Goal: Information Seeking & Learning: Learn about a topic

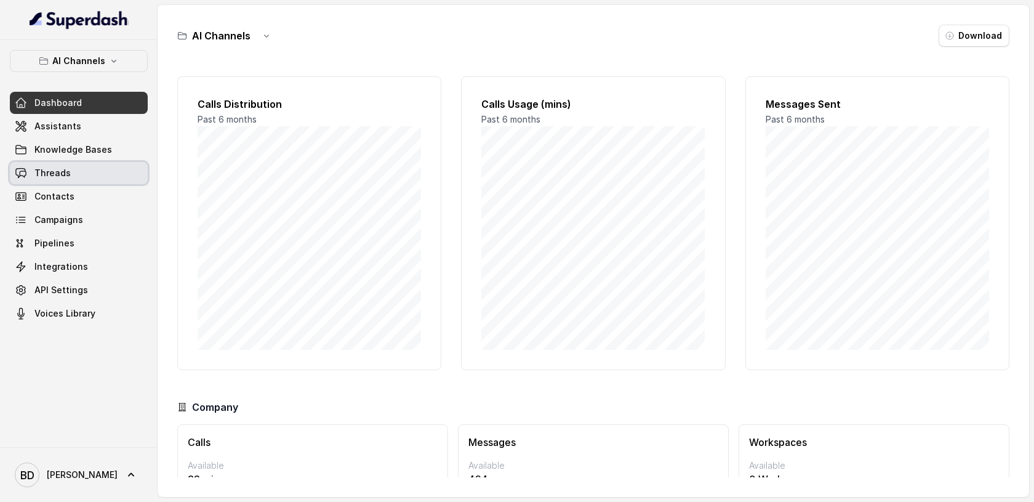
click at [65, 178] on span "Threads" at bounding box center [52, 173] width 36 height 12
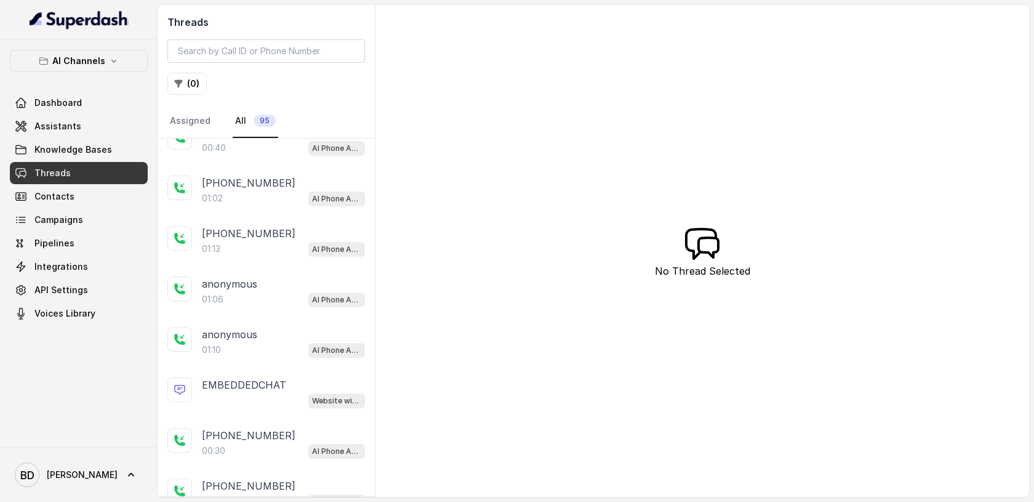
scroll to position [180, 0]
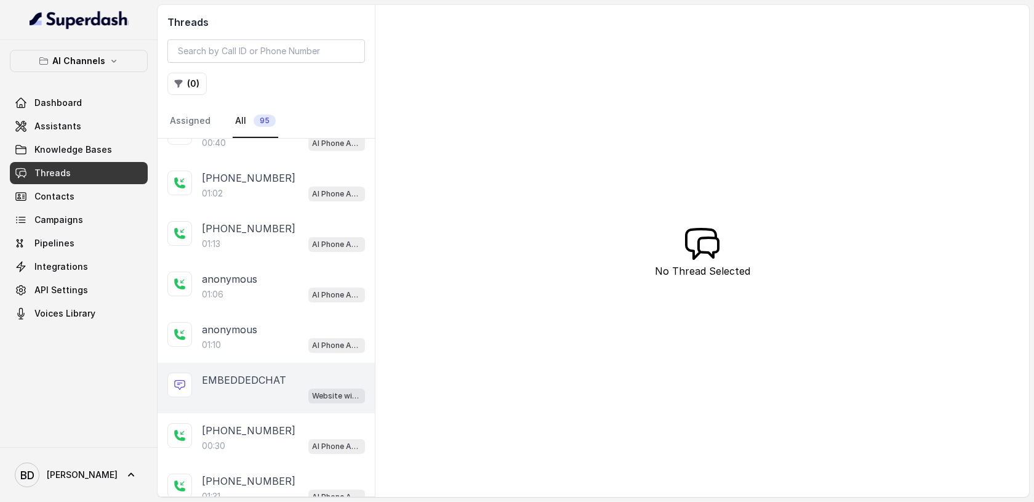
click at [240, 369] on div "EMBEDDEDCHAT Website widget" at bounding box center [266, 387] width 217 height 50
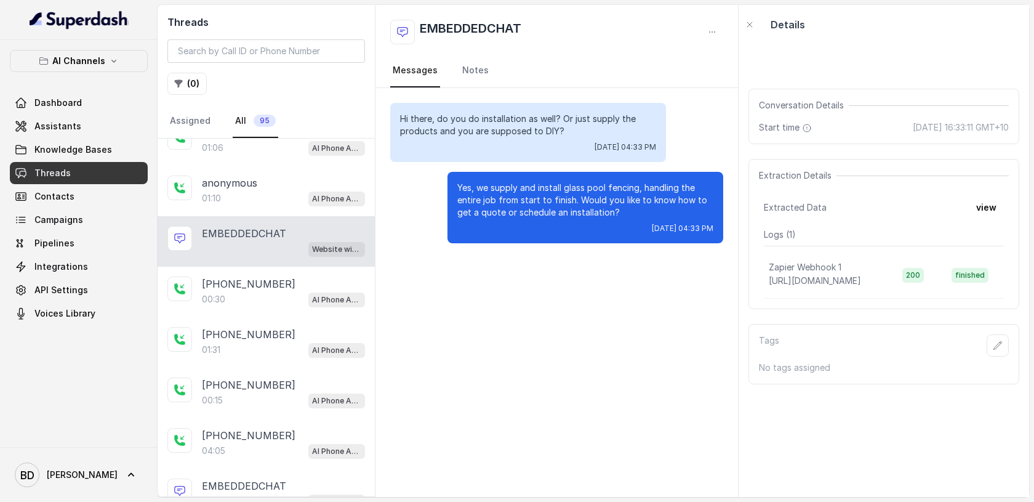
scroll to position [323, 0]
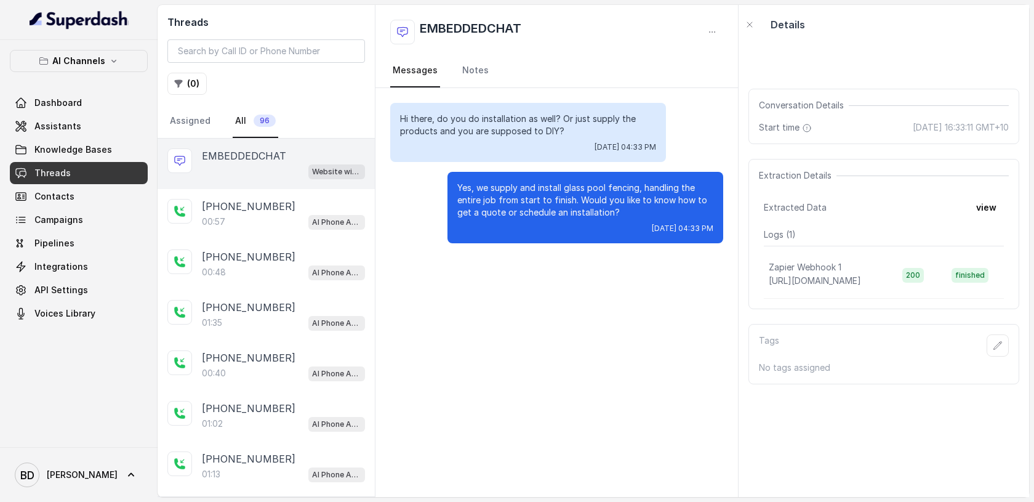
click at [241, 154] on p "EMBEDDEDCHAT" at bounding box center [244, 155] width 84 height 15
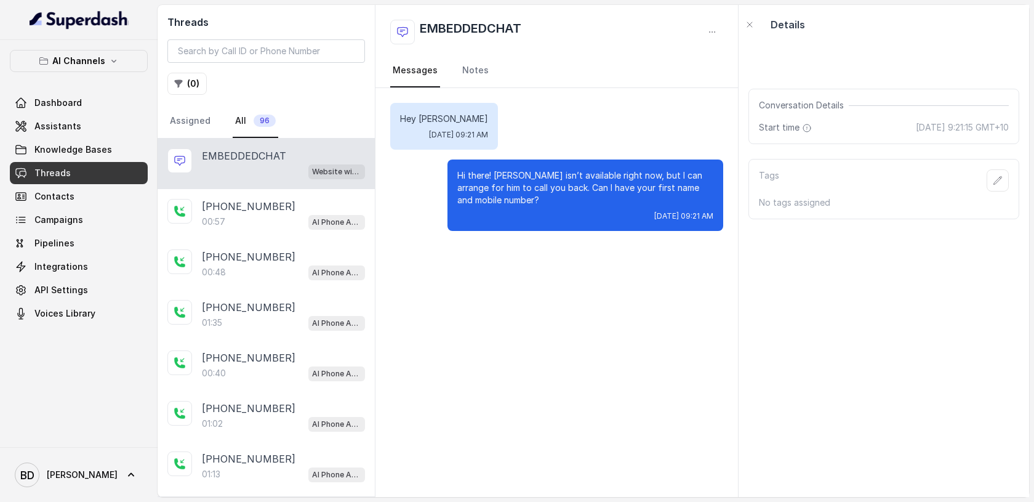
click at [276, 160] on p "EMBEDDEDCHAT" at bounding box center [244, 155] width 84 height 15
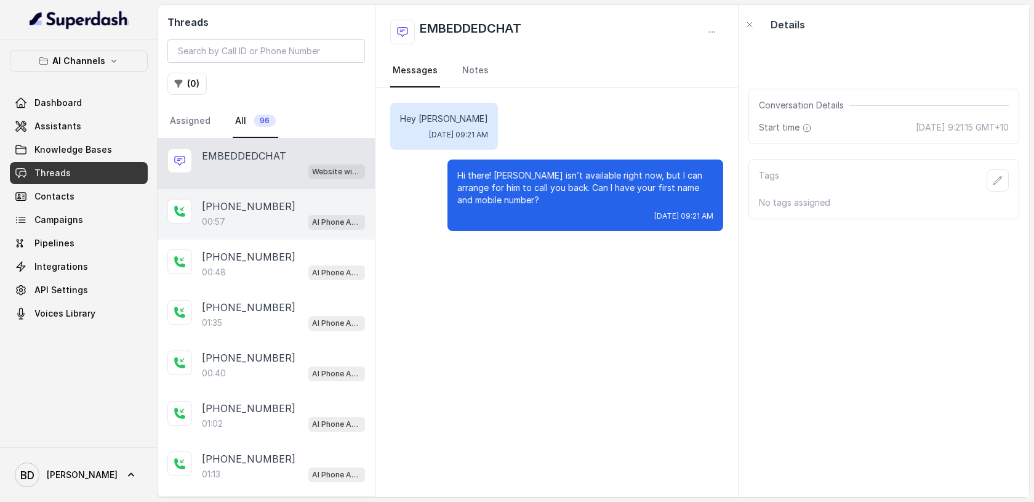
click at [246, 210] on p "[PHONE_NUMBER]" at bounding box center [249, 206] width 94 height 15
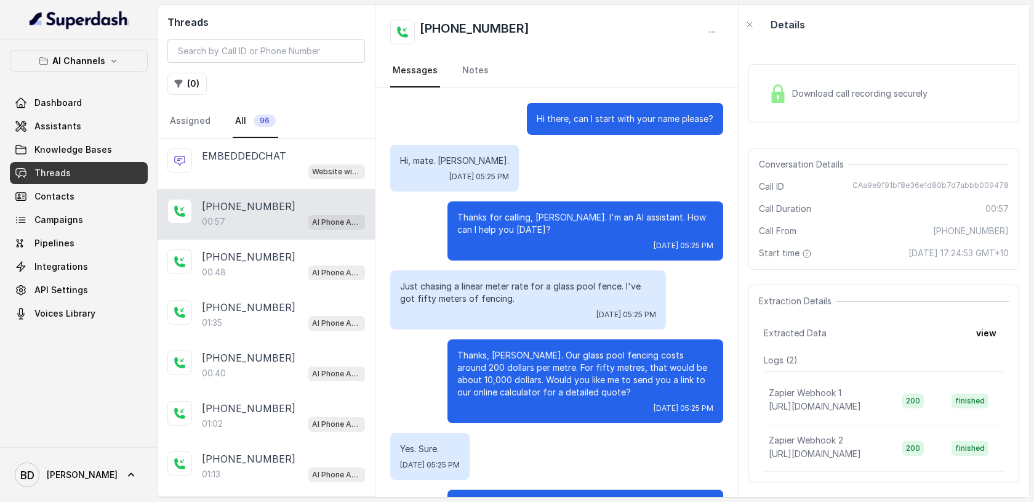
scroll to position [330, 0]
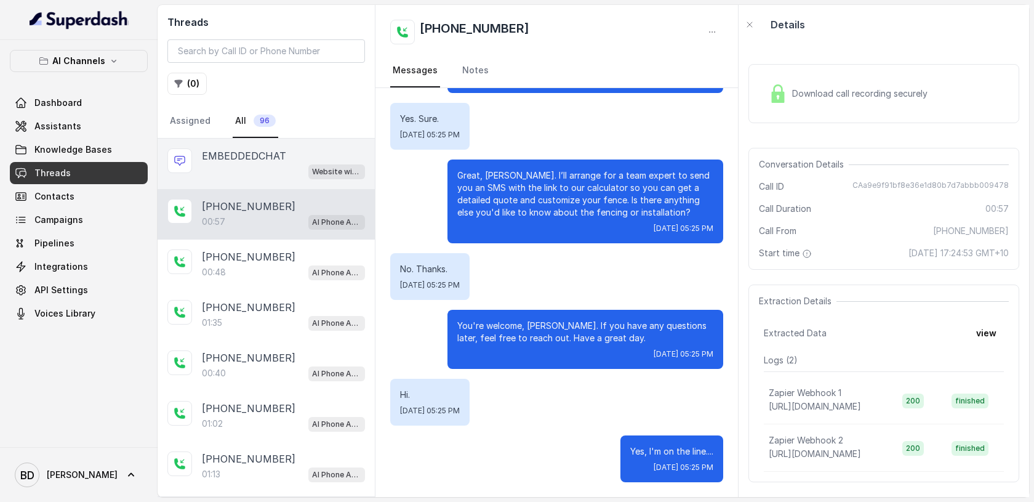
click at [243, 167] on div "Website widget" at bounding box center [283, 171] width 163 height 16
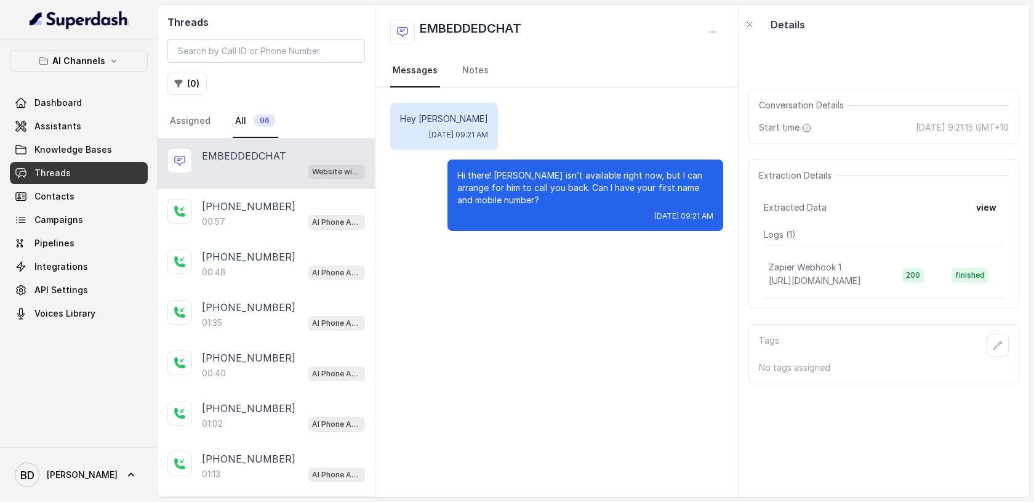
click at [258, 171] on div "Website widget" at bounding box center [283, 171] width 163 height 16
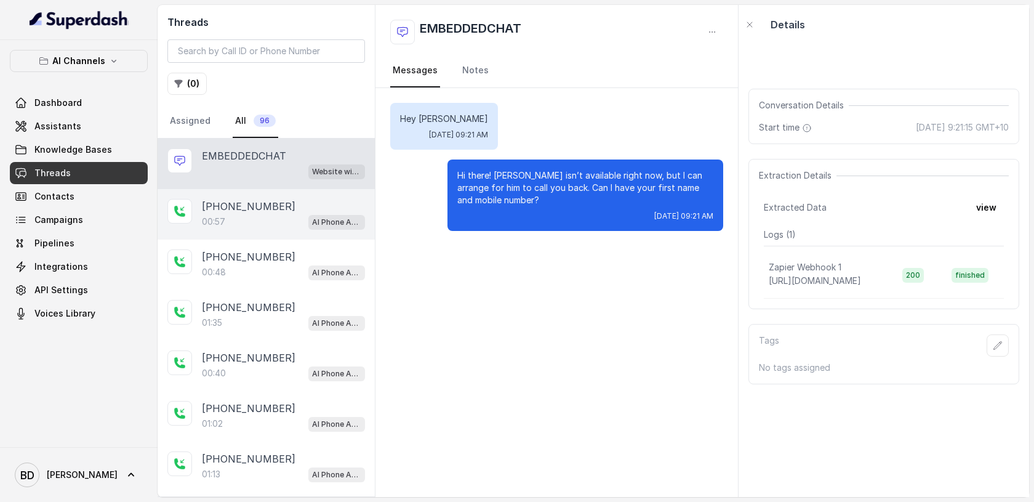
click at [242, 207] on p "[PHONE_NUMBER]" at bounding box center [249, 206] width 94 height 15
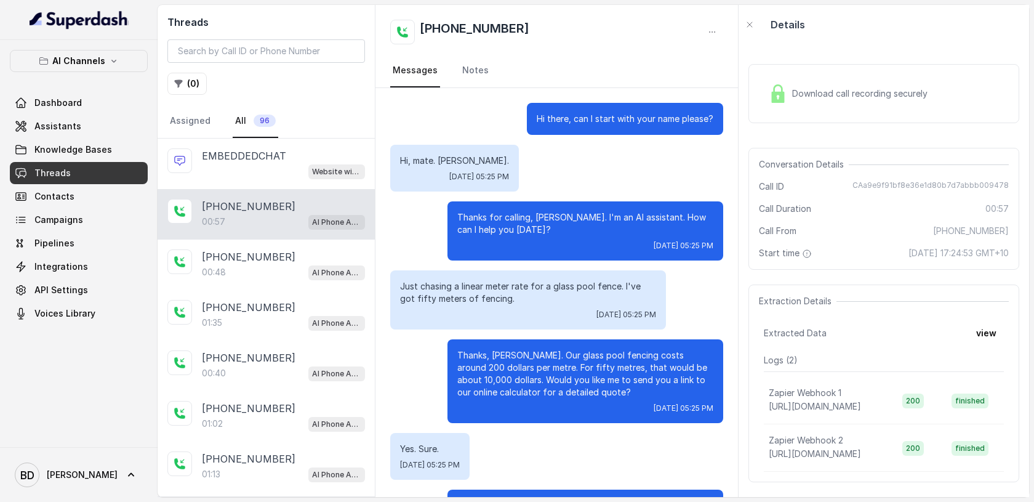
scroll to position [330, 0]
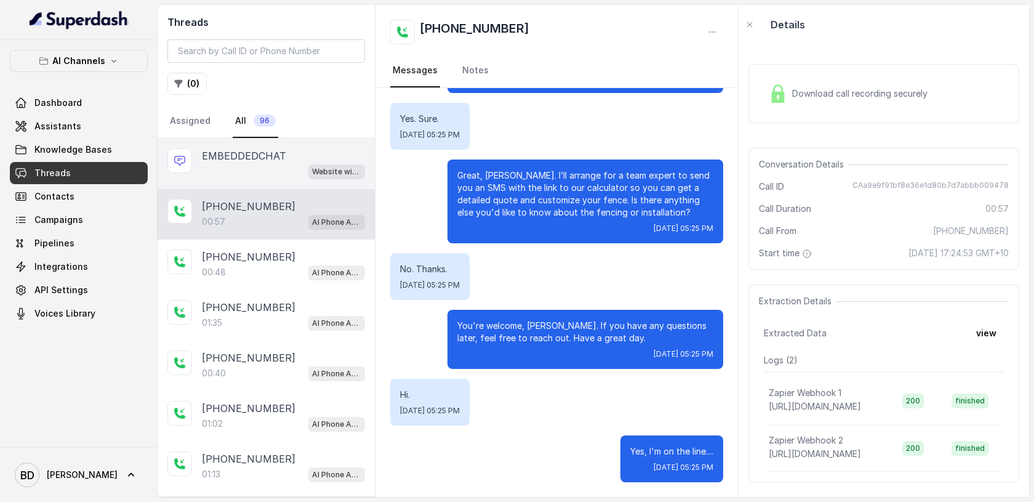
click at [252, 163] on div "Website widget" at bounding box center [283, 171] width 163 height 16
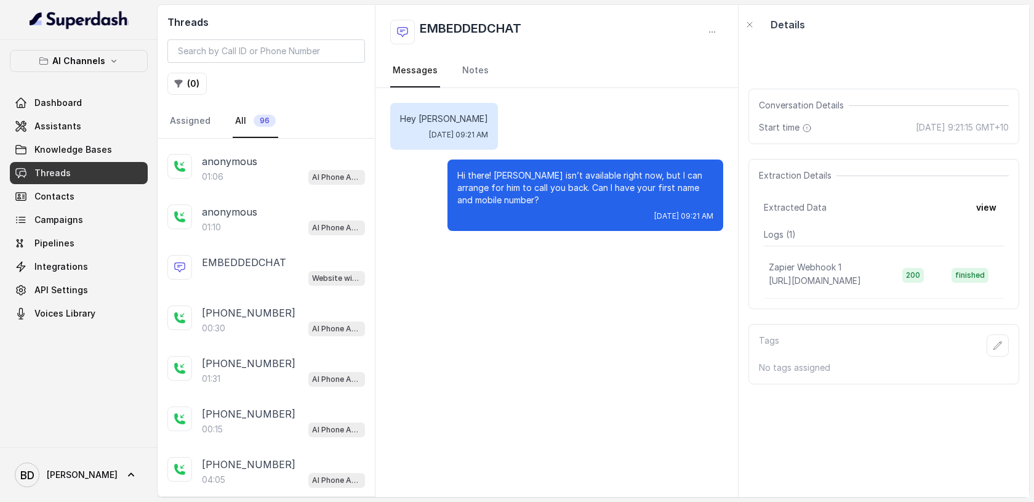
scroll to position [324, 0]
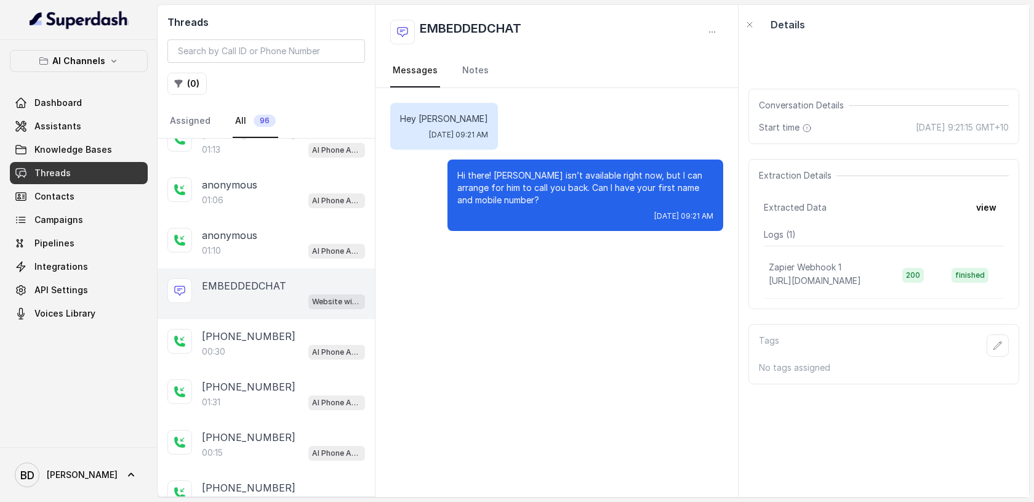
click at [252, 286] on p "EMBEDDEDCHAT" at bounding box center [244, 285] width 84 height 15
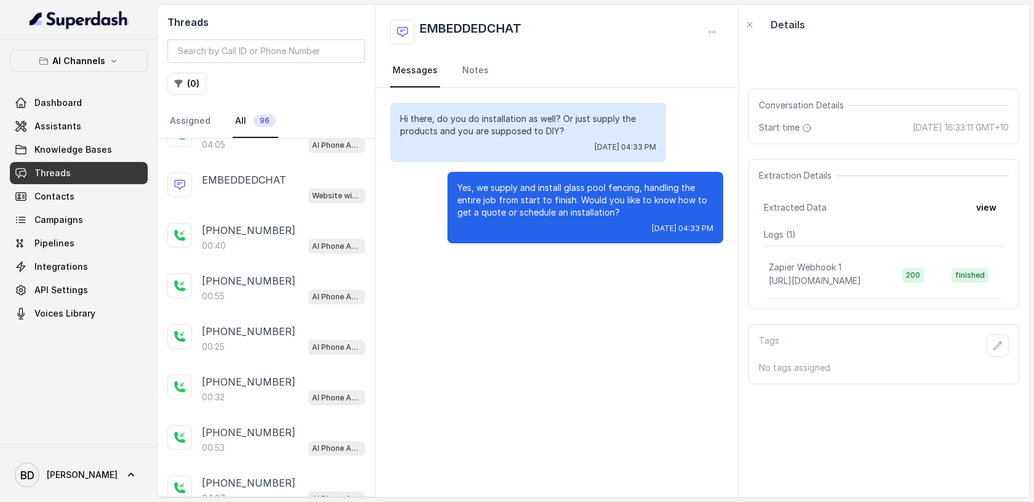
scroll to position [602, 0]
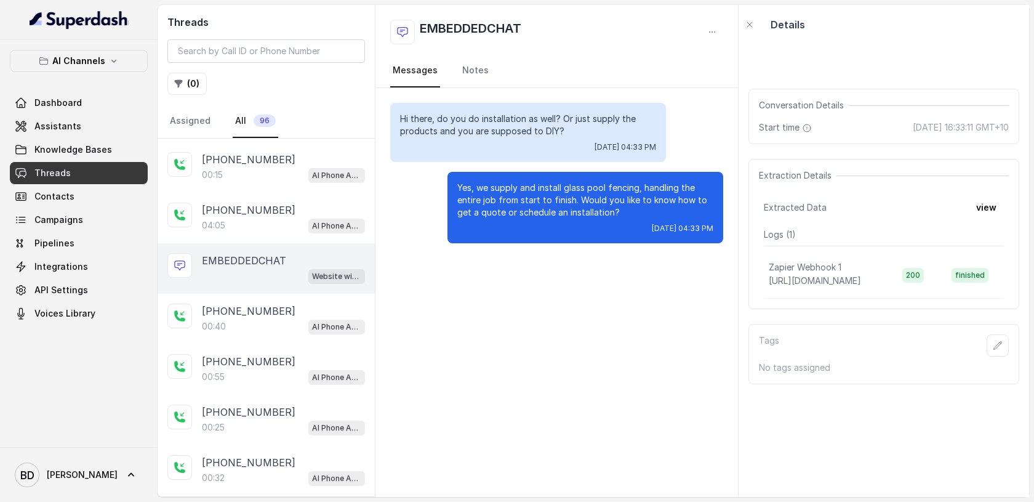
click at [254, 268] on div "Website widget" at bounding box center [283, 276] width 163 height 16
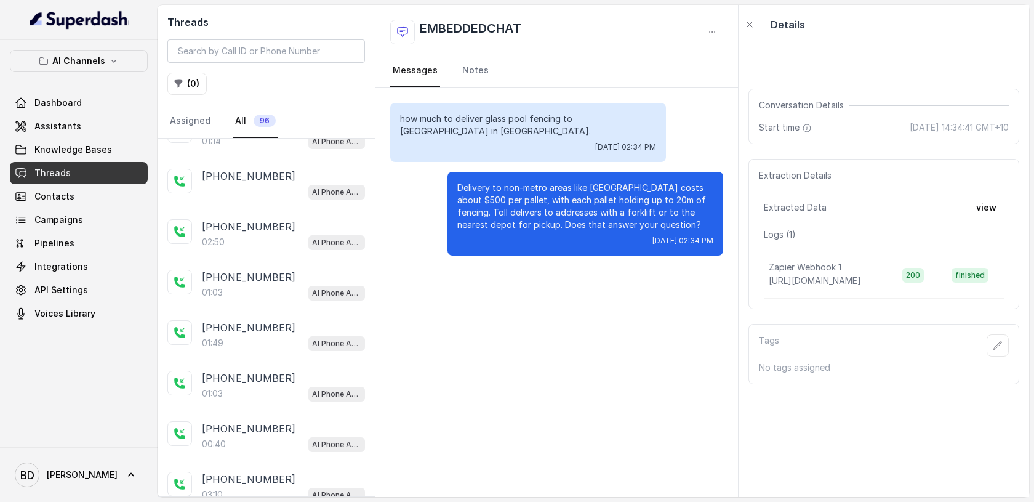
scroll to position [1220, 0]
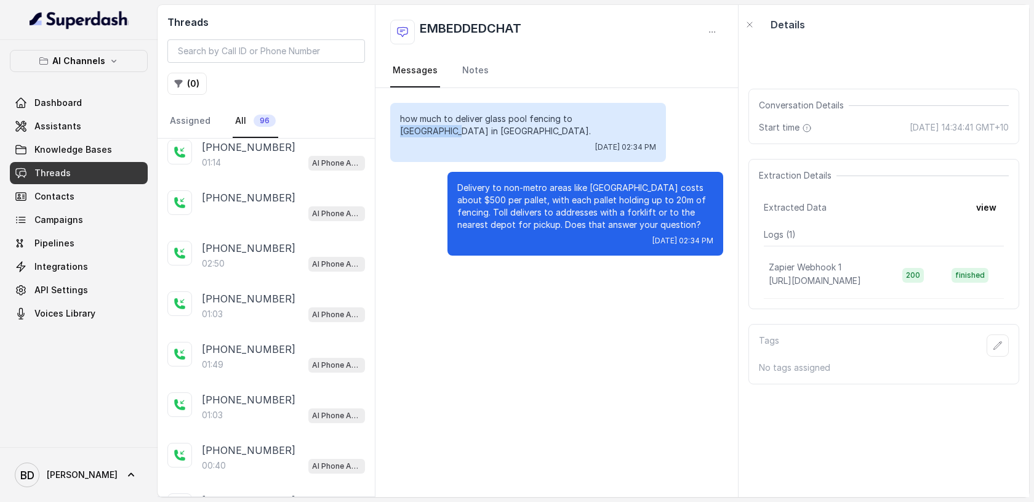
drag, startPoint x: 574, startPoint y: 119, endPoint x: 623, endPoint y: 121, distance: 49.3
click at [623, 121] on p "how much to deliver glass pool fencing to Toolern Vale in Victoria." at bounding box center [528, 125] width 256 height 25
copy p "Toolern Vale"
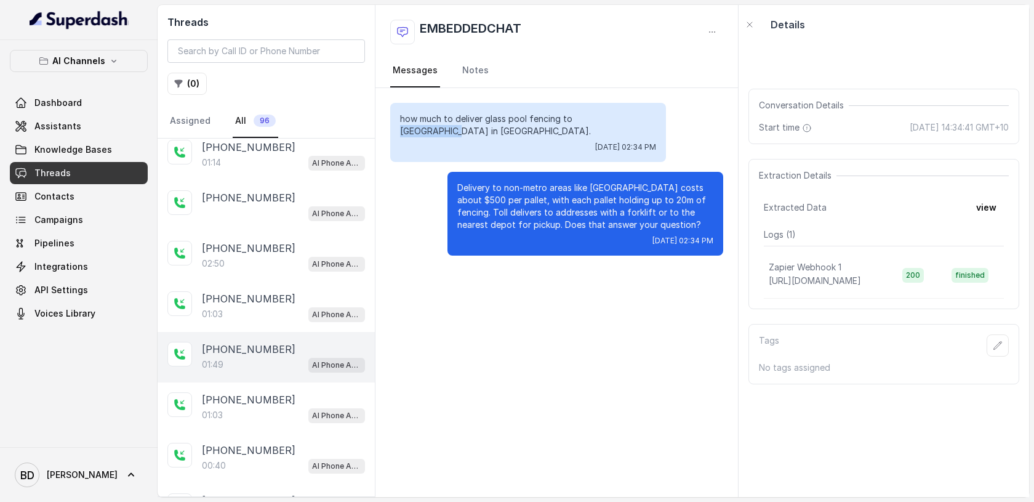
scroll to position [0, 0]
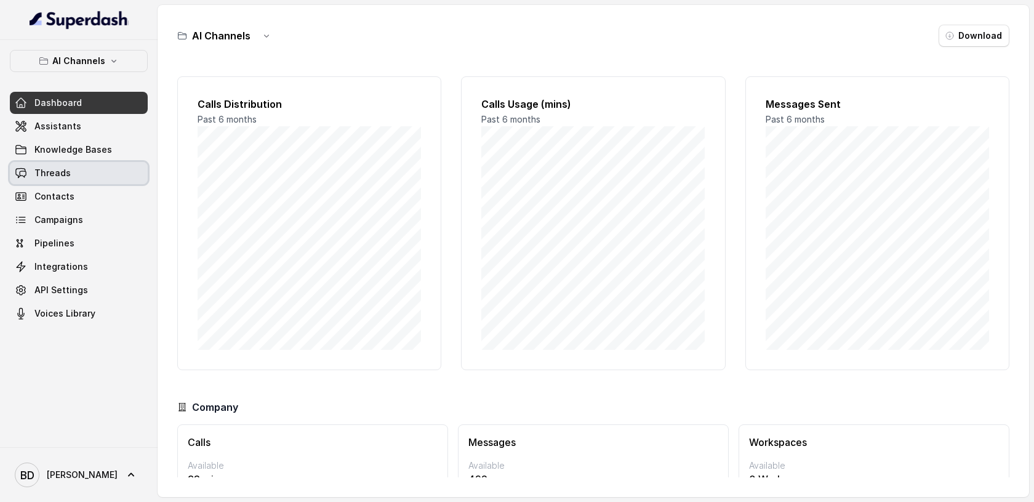
click at [60, 170] on span "Threads" at bounding box center [52, 173] width 36 height 12
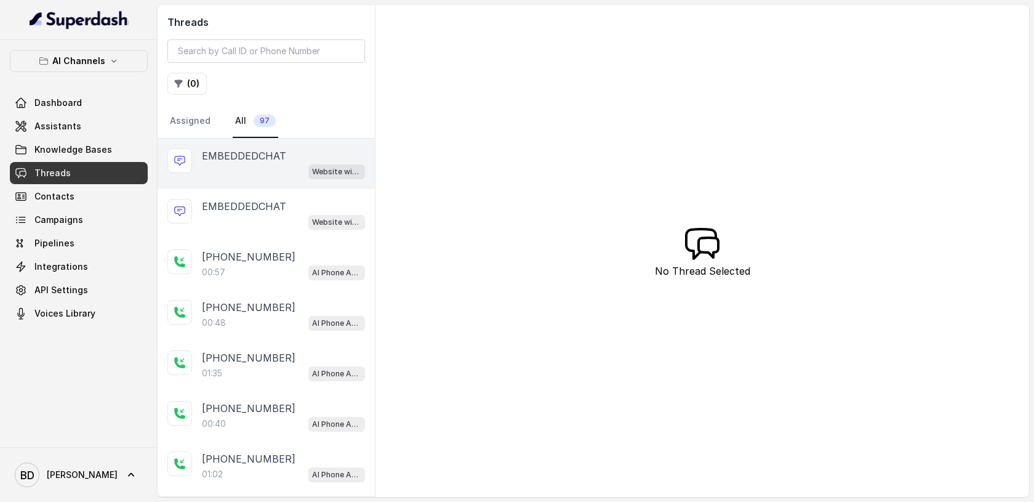
click at [229, 166] on div "Website widget" at bounding box center [283, 171] width 163 height 16
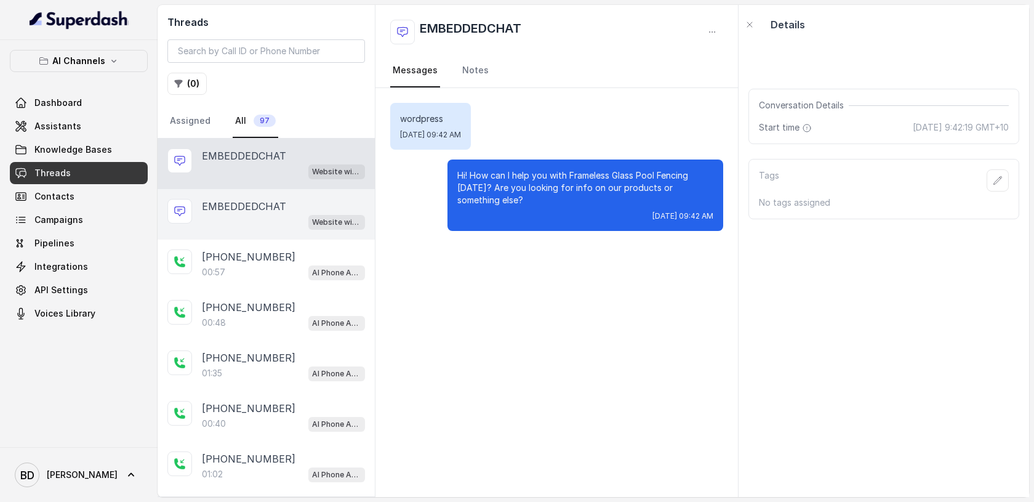
click at [222, 211] on p "EMBEDDEDCHAT" at bounding box center [244, 206] width 84 height 15
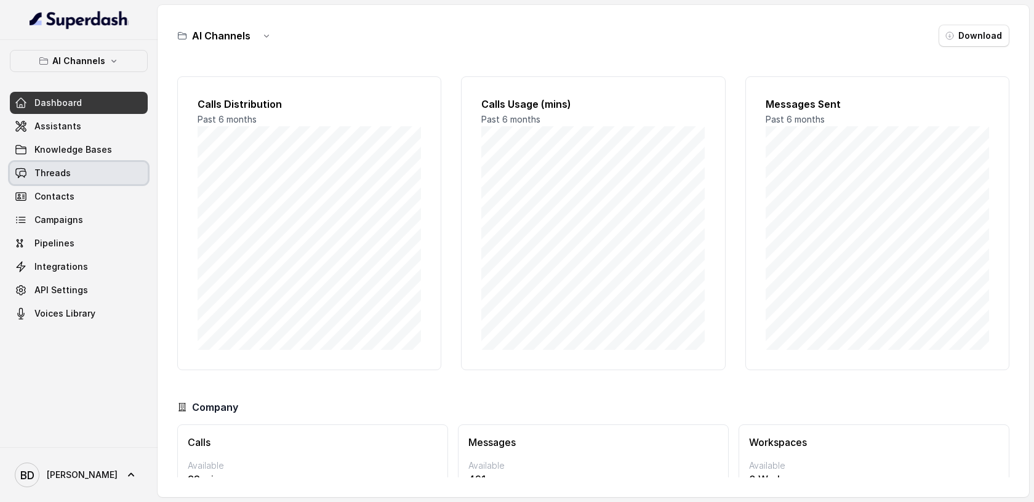
click at [49, 176] on span "Threads" at bounding box center [52, 173] width 36 height 12
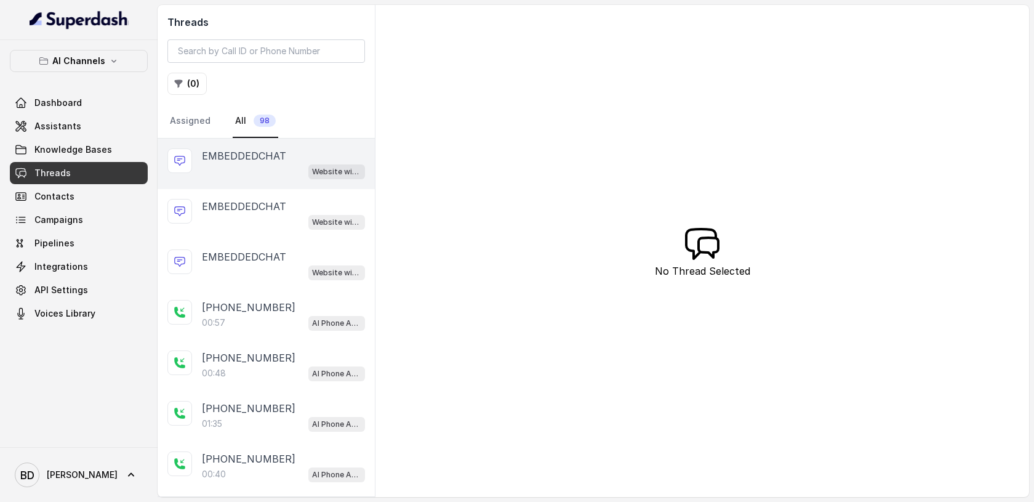
click at [240, 147] on div "EMBEDDEDCHAT Website widget" at bounding box center [266, 163] width 217 height 50
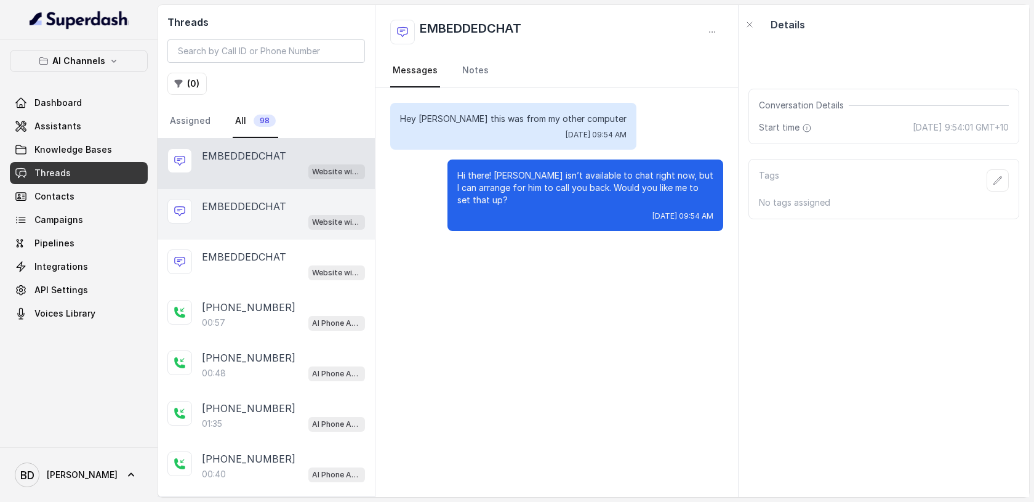
click at [194, 209] on div "EMBEDDEDCHAT Website widget" at bounding box center [266, 214] width 217 height 50
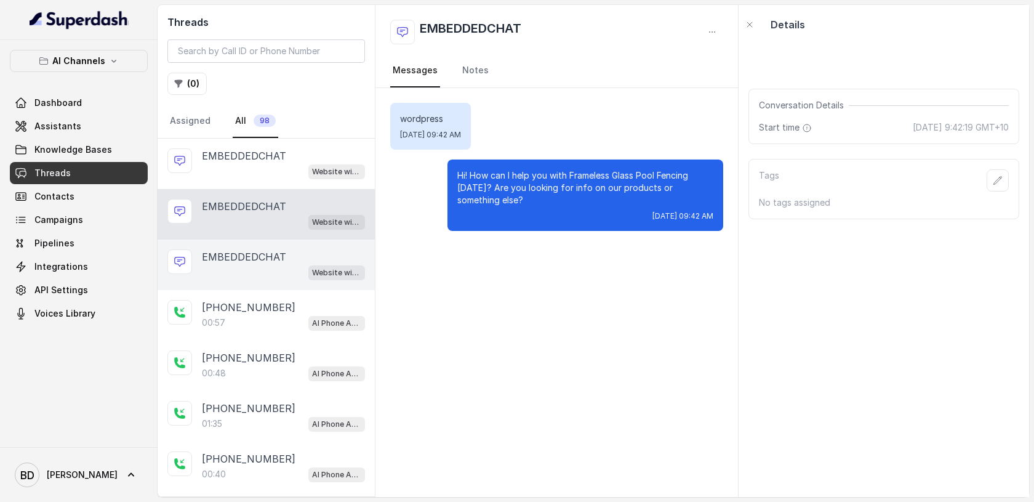
click at [218, 258] on p "EMBEDDEDCHAT" at bounding box center [244, 256] width 84 height 15
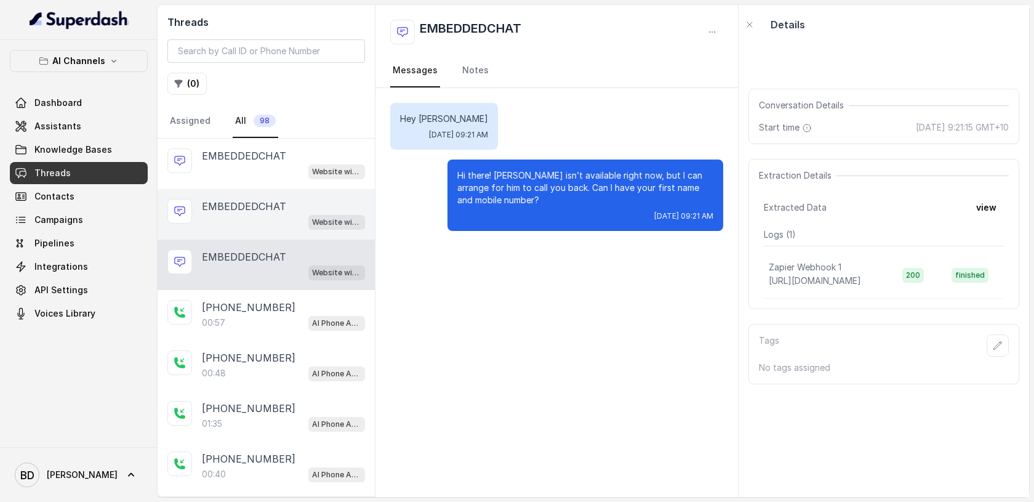
click at [234, 215] on div "Website widget" at bounding box center [283, 222] width 163 height 16
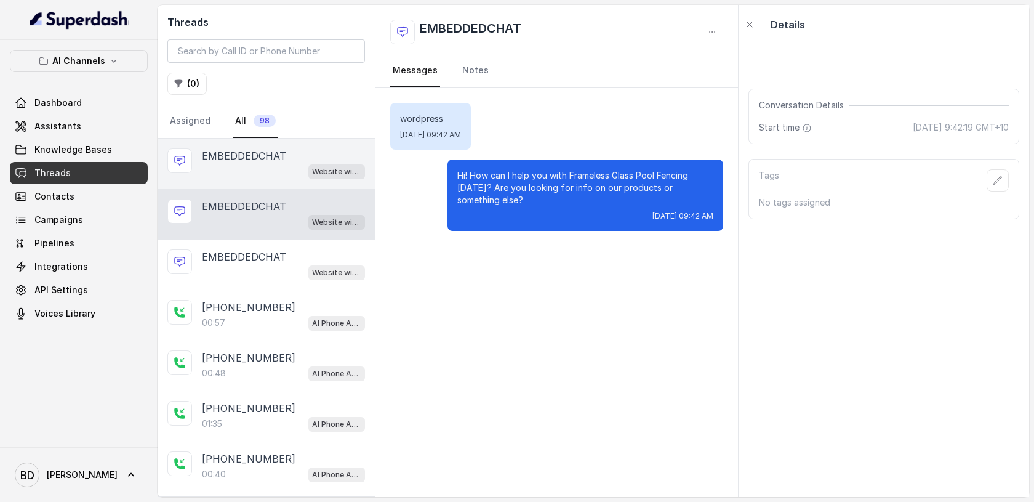
click at [241, 165] on div "Website widget" at bounding box center [283, 171] width 163 height 16
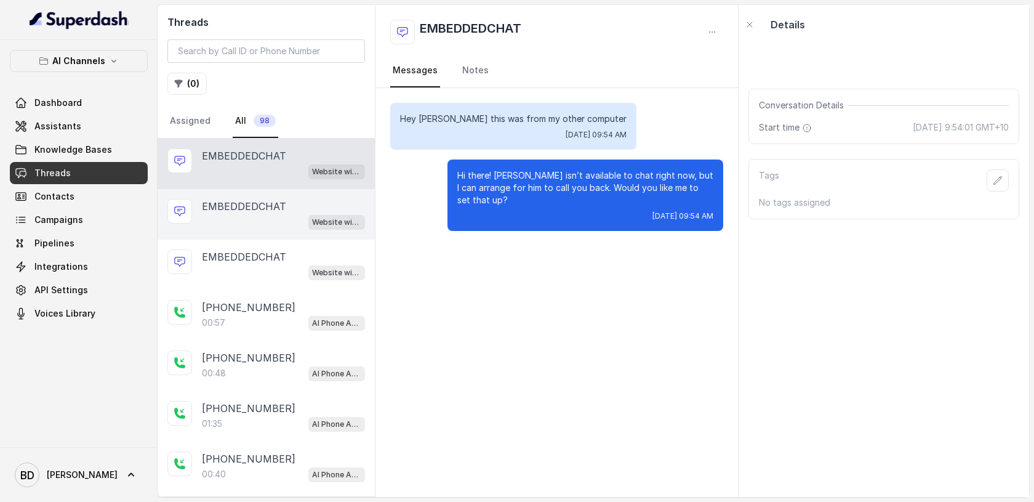
click at [239, 204] on p "EMBEDDEDCHAT" at bounding box center [244, 206] width 84 height 15
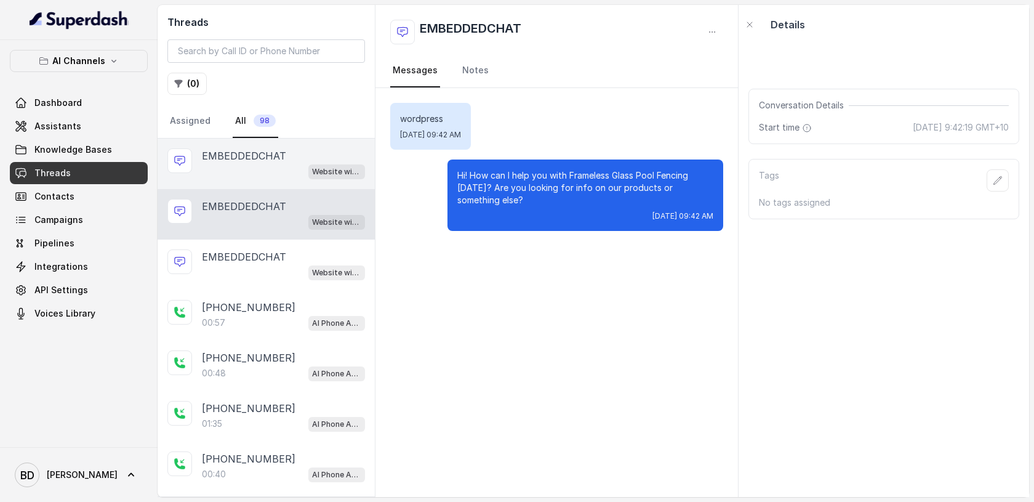
click at [241, 162] on p "EMBEDDEDCHAT" at bounding box center [244, 155] width 84 height 15
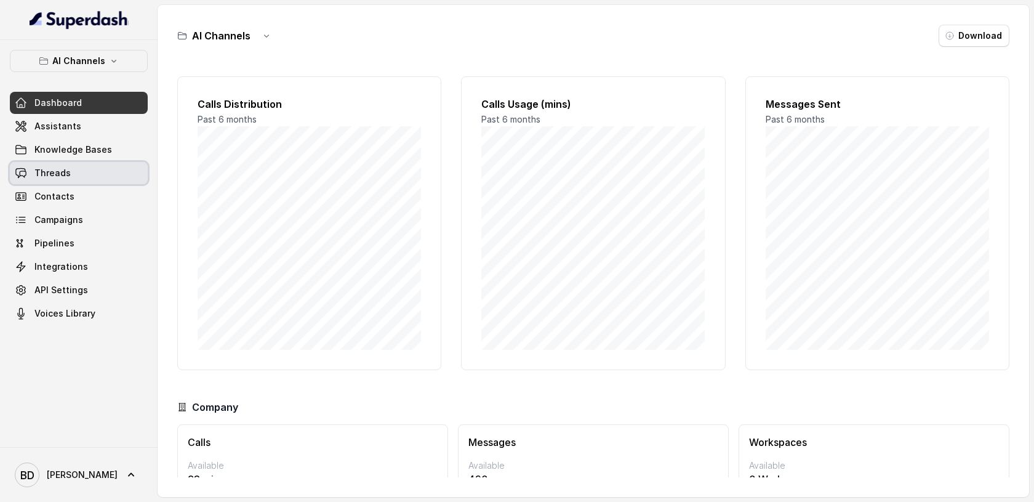
click at [44, 173] on span "Threads" at bounding box center [52, 173] width 36 height 12
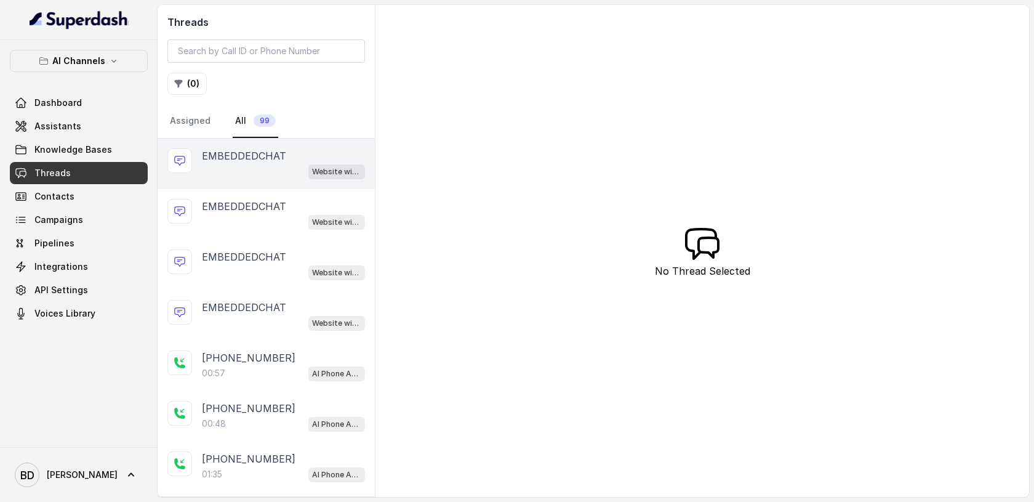
click at [217, 159] on p "EMBEDDEDCHAT" at bounding box center [244, 155] width 84 height 15
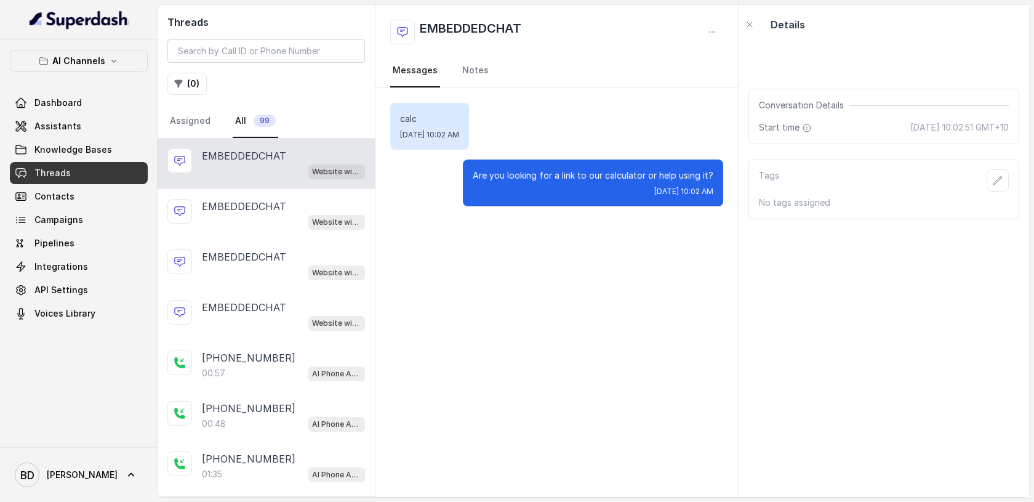
click at [505, 324] on div "calc [DATE] 10:02 AM Are you looking for a link to our calculator or help using…" at bounding box center [556, 292] width 362 height 409
click at [587, 247] on div "calc [DATE] 10:02 AM Are you looking for a link to our calculator or help using…" at bounding box center [556, 292] width 362 height 409
click at [55, 270] on span "Integrations" at bounding box center [61, 266] width 54 height 12
